Goal: Task Accomplishment & Management: Manage account settings

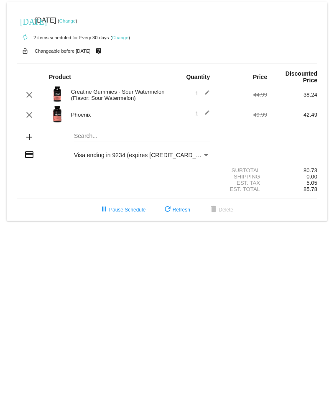
click at [76, 18] on link "Change" at bounding box center [67, 20] width 16 height 5
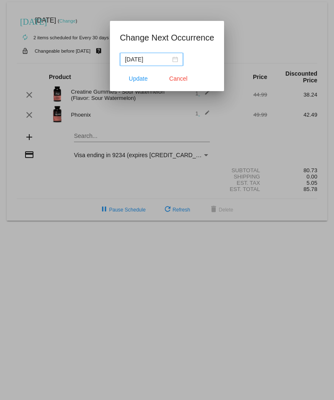
click at [176, 61] on div "2025-09-19" at bounding box center [151, 59] width 53 height 9
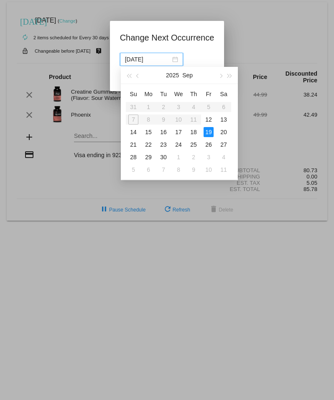
click at [190, 57] on div "2025-09-19" at bounding box center [167, 59] width 94 height 13
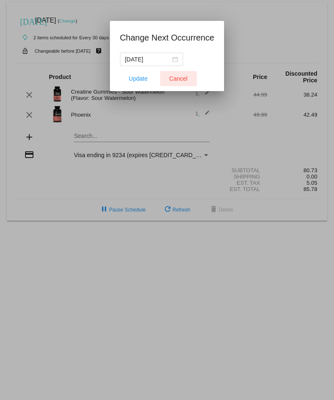
click at [183, 78] on span "Cancel" at bounding box center [178, 78] width 18 height 7
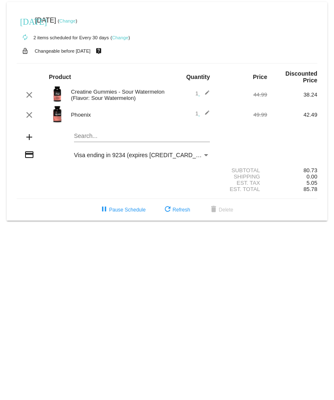
click at [117, 38] on link "Change" at bounding box center [120, 37] width 16 height 5
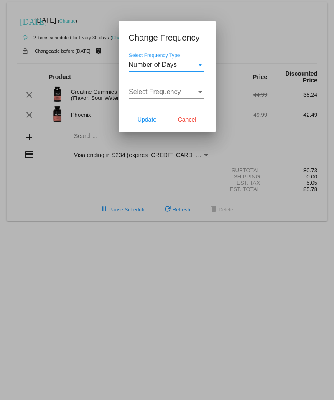
click at [161, 67] on span "Number of Days" at bounding box center [153, 64] width 48 height 7
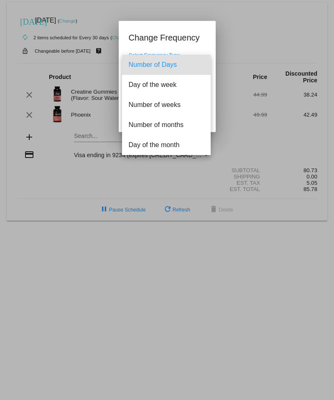
click at [161, 67] on span "Number of Days" at bounding box center [166, 65] width 75 height 20
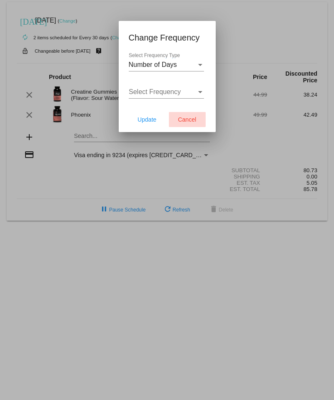
click at [181, 118] on span "Cancel" at bounding box center [187, 119] width 18 height 7
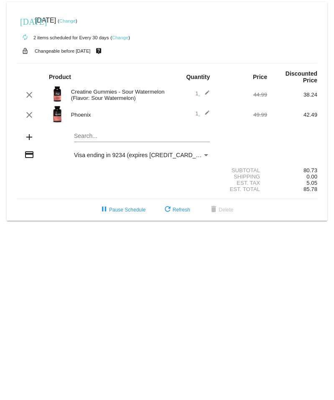
click at [204, 90] on mat-icon "edit" at bounding box center [205, 95] width 10 height 10
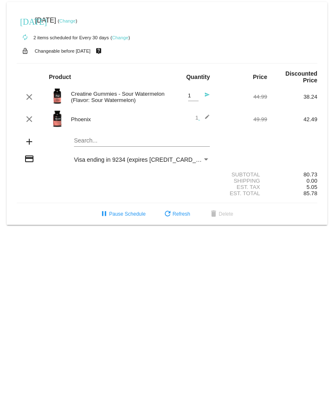
click at [59, 88] on img at bounding box center [57, 96] width 17 height 17
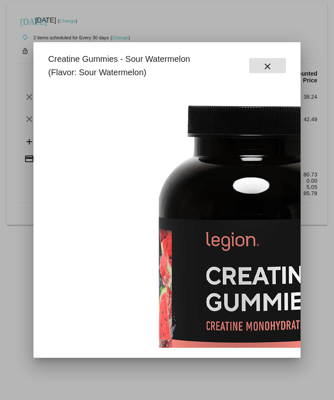
click at [277, 66] on button "close" at bounding box center [267, 65] width 37 height 15
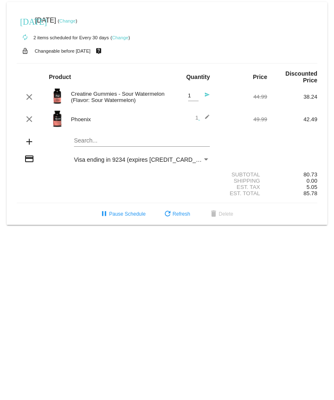
click at [69, 91] on div "Creatine Gummies - Sour Watermelon (Flavor: Sour Watermelon)" at bounding box center [117, 97] width 100 height 13
click at [61, 207] on div "pause Pause Schedule refresh Refresh delete Delete" at bounding box center [167, 214] width 314 height 15
click at [207, 92] on mat-icon "send" at bounding box center [205, 97] width 10 height 10
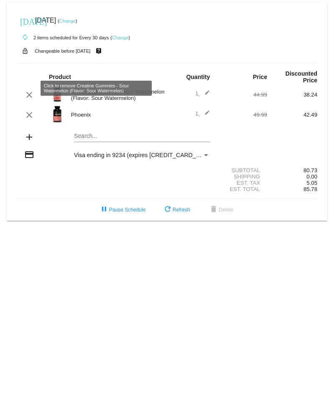
click at [26, 90] on mat-icon "clear" at bounding box center [29, 95] width 10 height 10
